Goal: Contribute content

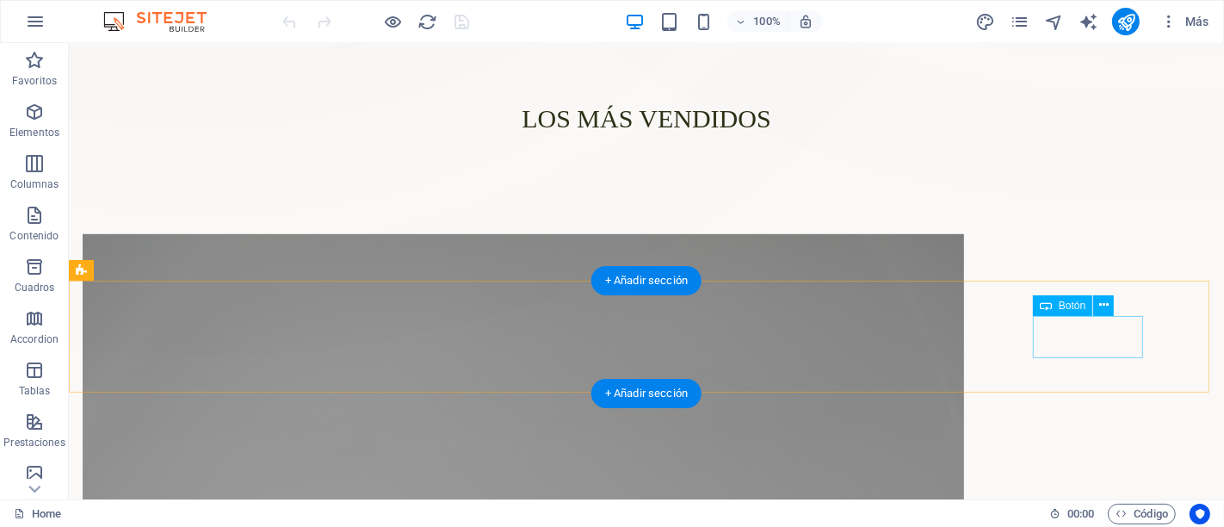
scroll to position [861, 0]
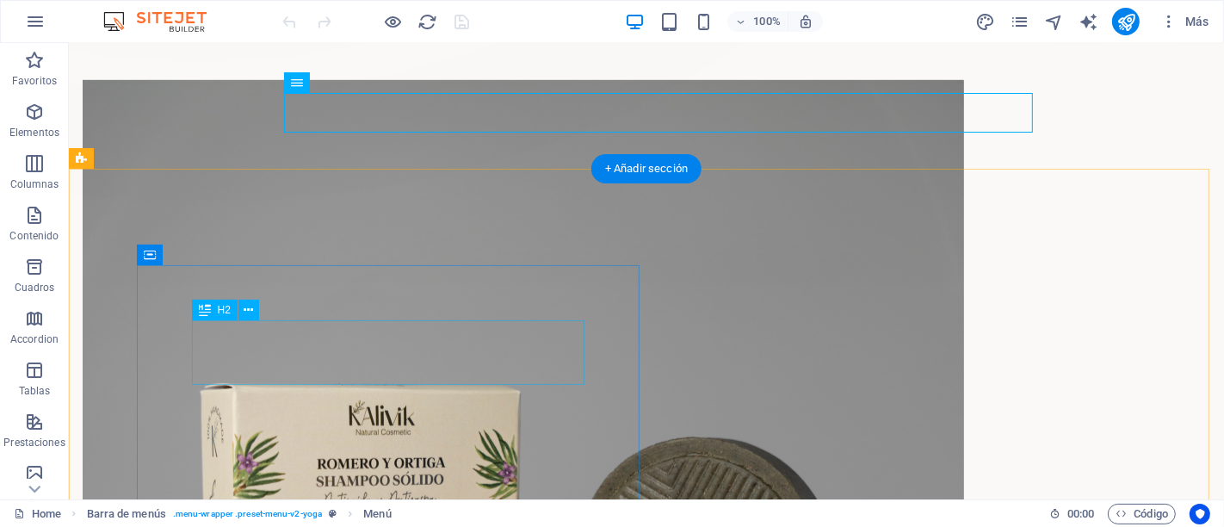
scroll to position [1147, 0]
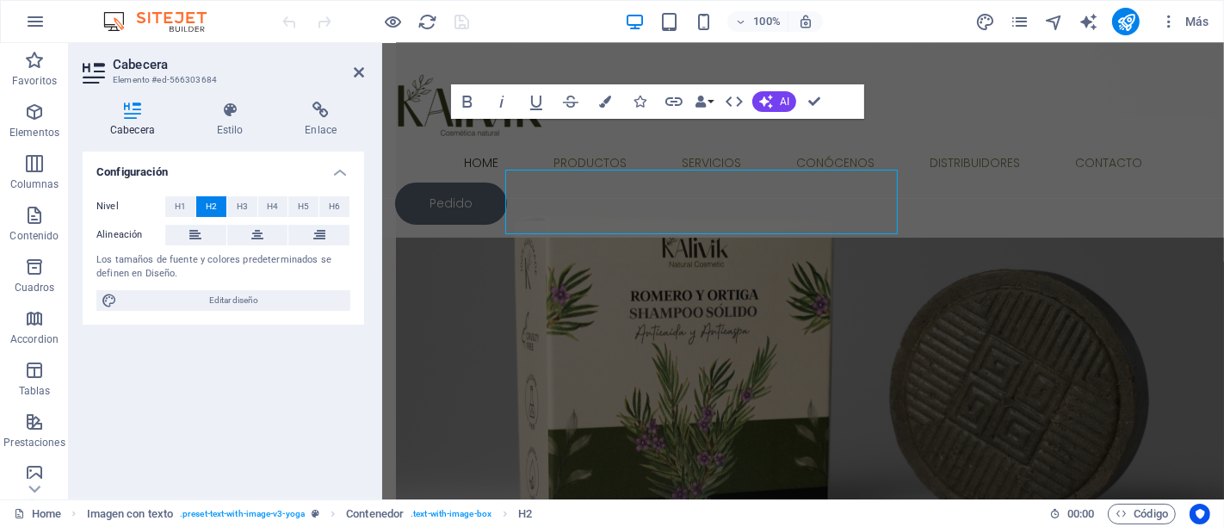
scroll to position [1160, 0]
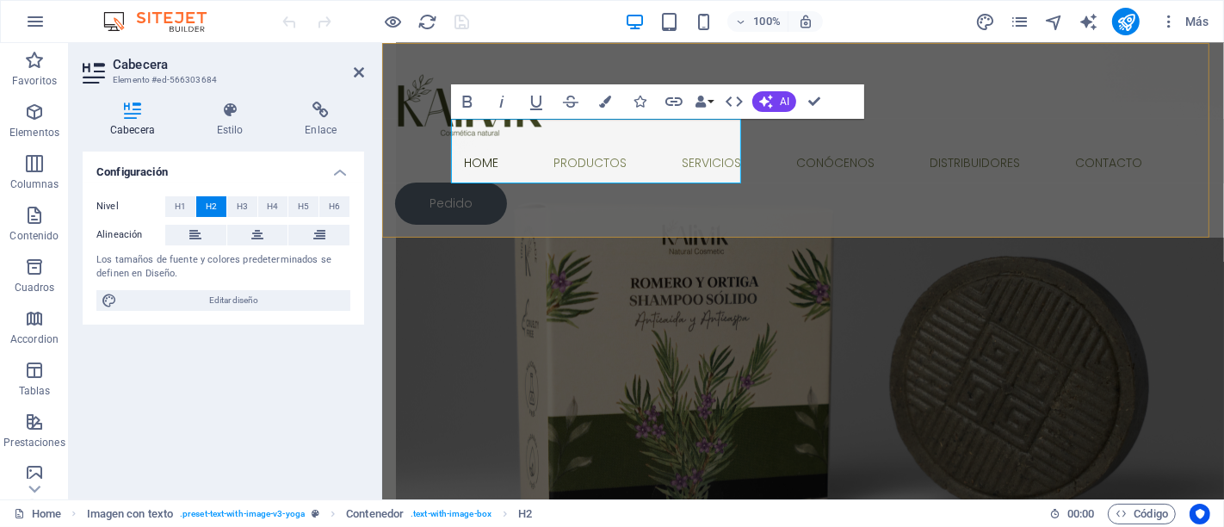
click at [881, 184] on div "Home Productos Servicios Conócenos Distribuidores Contacto Pedido" at bounding box center [802, 140] width 842 height 195
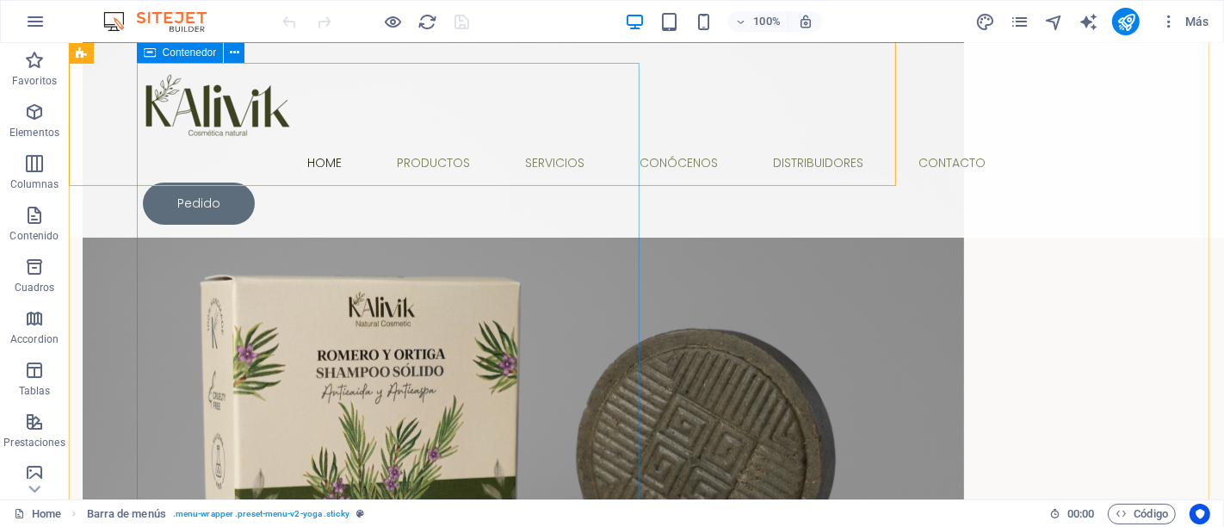
scroll to position [1212, 0]
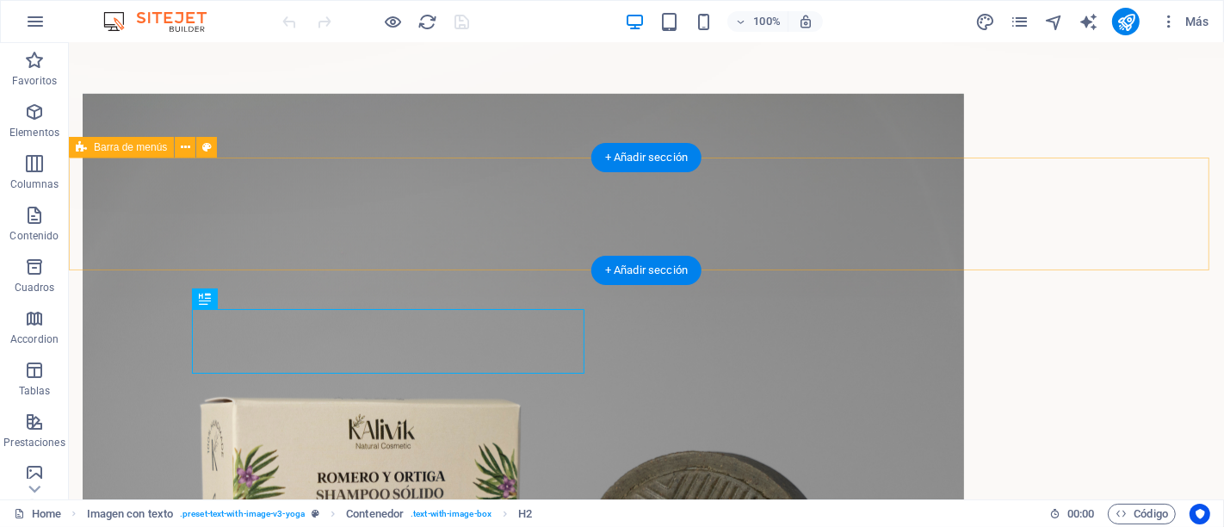
scroll to position [1020, 0]
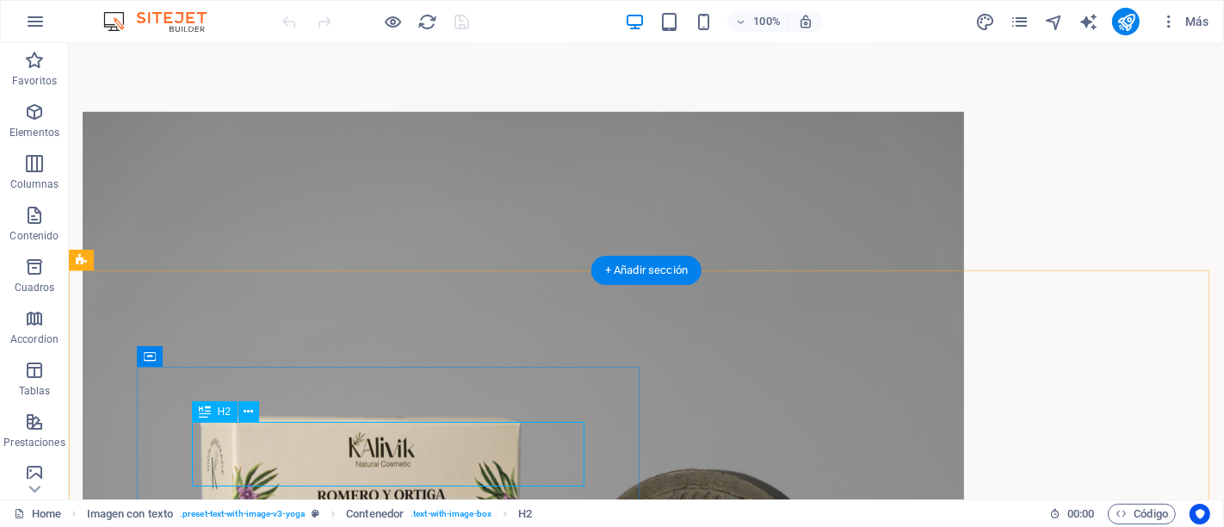
click at [245, 414] on icon at bounding box center [248, 412] width 9 height 18
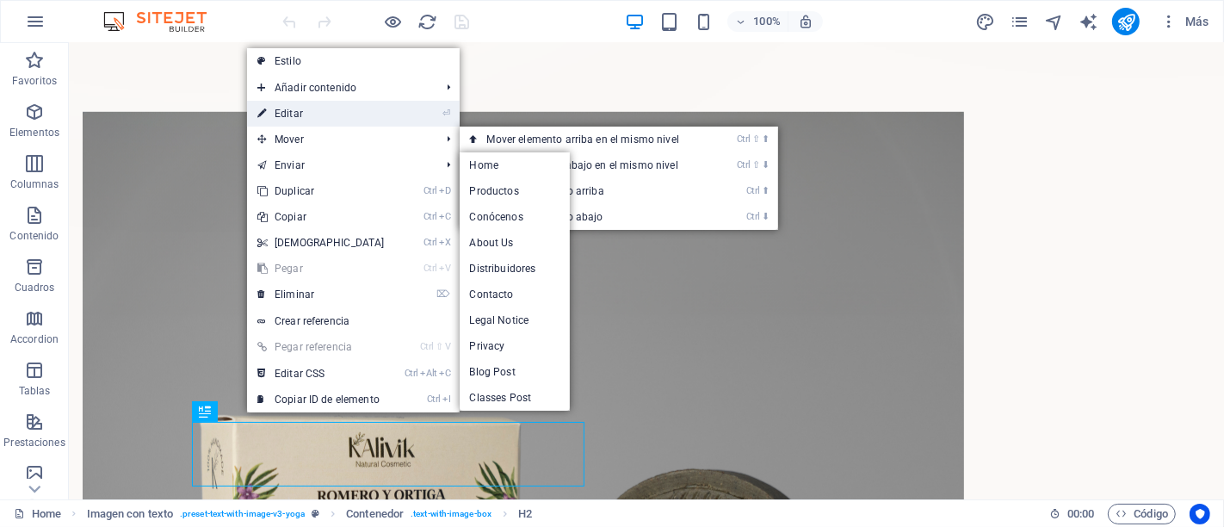
click at [359, 107] on link "⏎ Editar" at bounding box center [321, 114] width 148 height 26
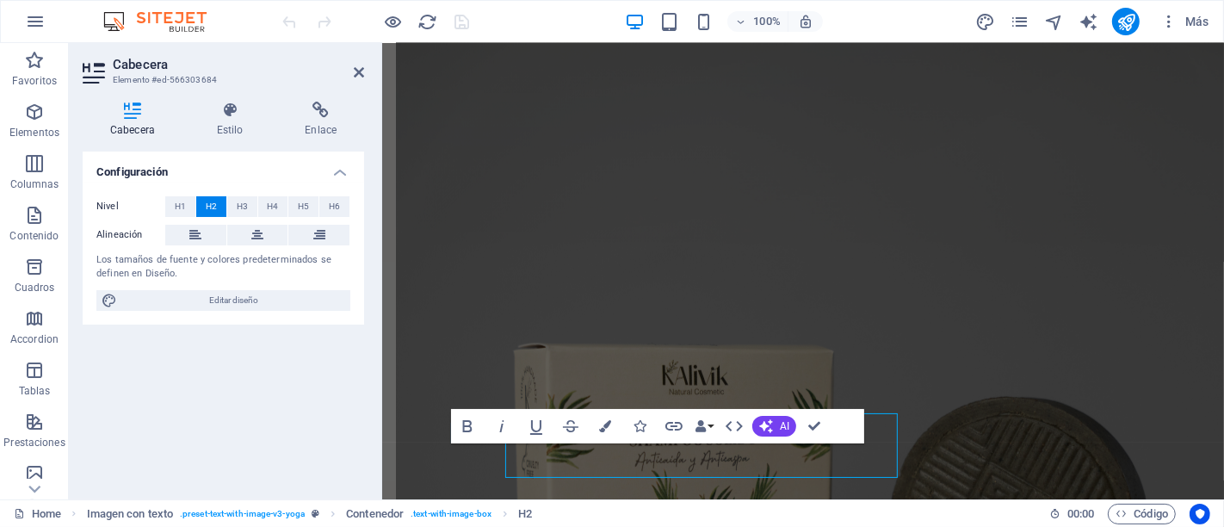
scroll to position [1029, 0]
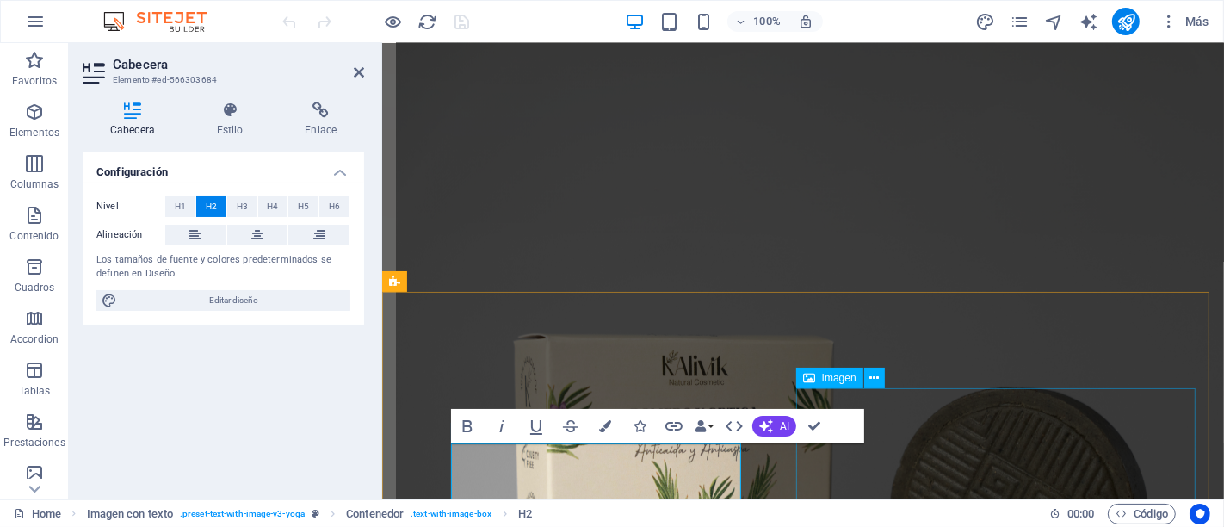
click at [853, 373] on span "Imagen" at bounding box center [839, 378] width 34 height 10
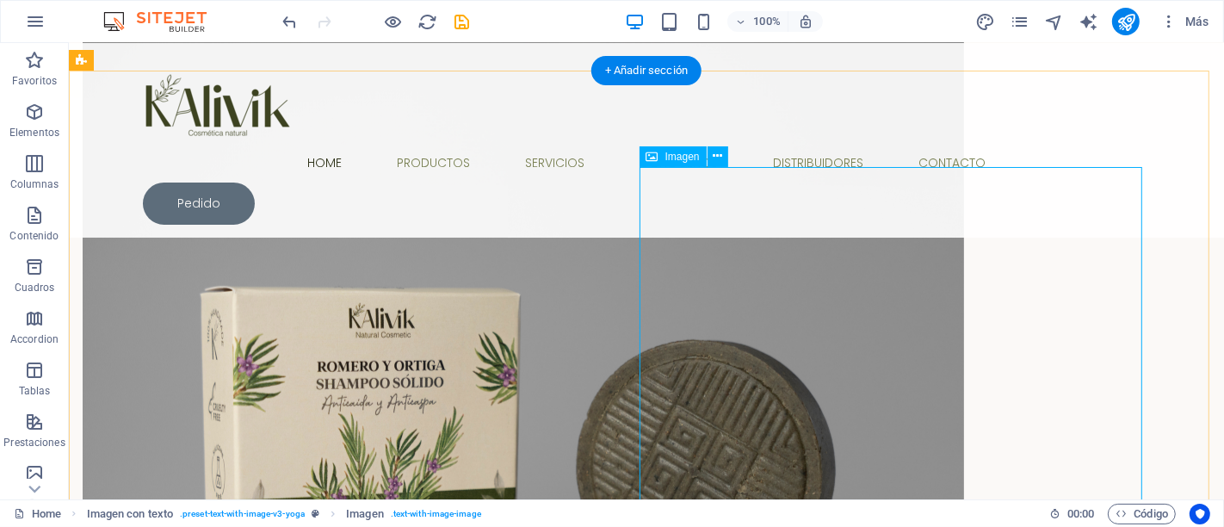
scroll to position [1221, 0]
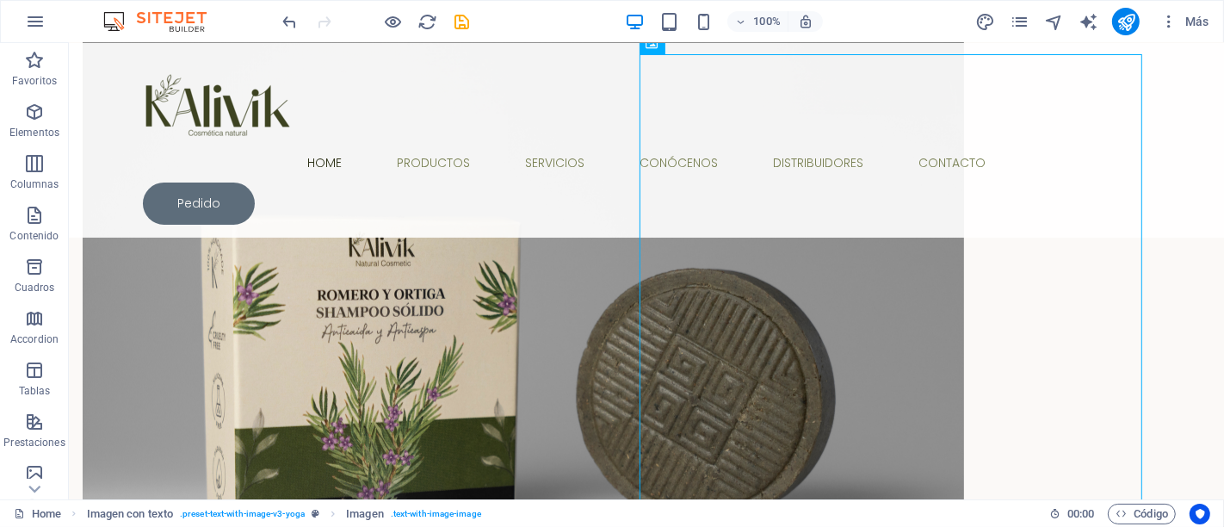
click at [467, 20] on icon "save" at bounding box center [463, 22] width 20 height 20
checkbox input "false"
